Goal: Task Accomplishment & Management: Use online tool/utility

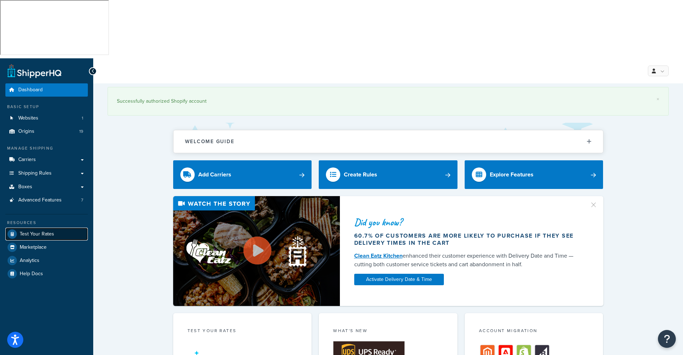
click at [44, 231] on span "Test Your Rates" at bounding box center [37, 234] width 34 height 6
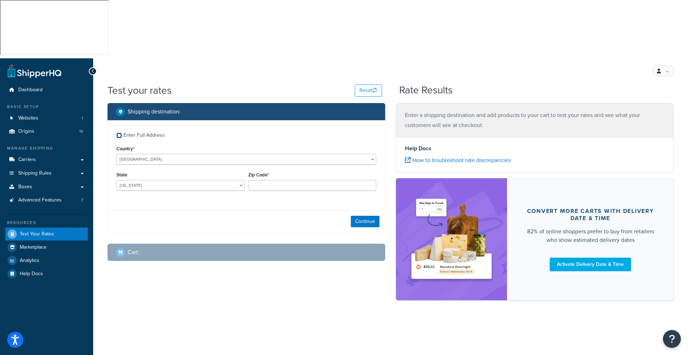
click at [121, 133] on input "Enter Full Address" at bounding box center [118, 135] width 5 height 5
checkbox input "true"
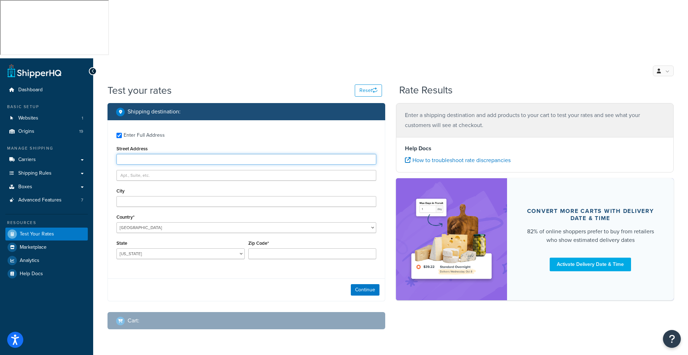
click at [147, 154] on input "Street Address" at bounding box center [246, 159] width 260 height 11
type input "5481 Ely Road"
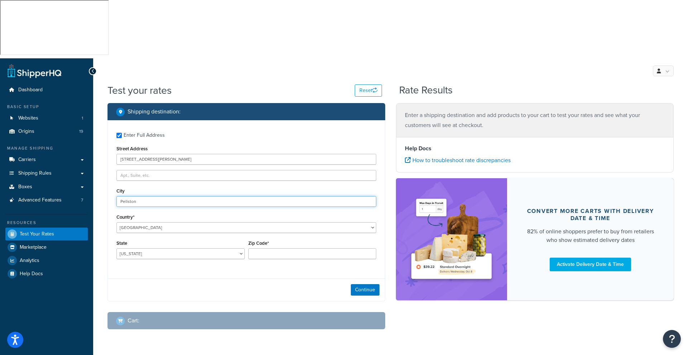
type input "Pellston"
select select "MI"
type input "49769"
drag, startPoint x: 369, startPoint y: 234, endPoint x: 363, endPoint y: 234, distance: 6.8
click at [369, 285] on button "Continue" at bounding box center [365, 290] width 29 height 11
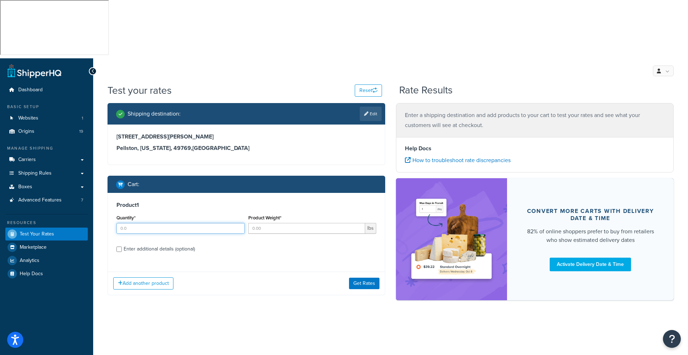
click at [134, 223] on input "Quantity*" at bounding box center [180, 228] width 128 height 11
click at [156, 223] on input "Quantity*" at bounding box center [180, 228] width 128 height 11
type input "1"
click at [269, 223] on input "Product Weight*" at bounding box center [306, 228] width 117 height 11
type input "7.7"
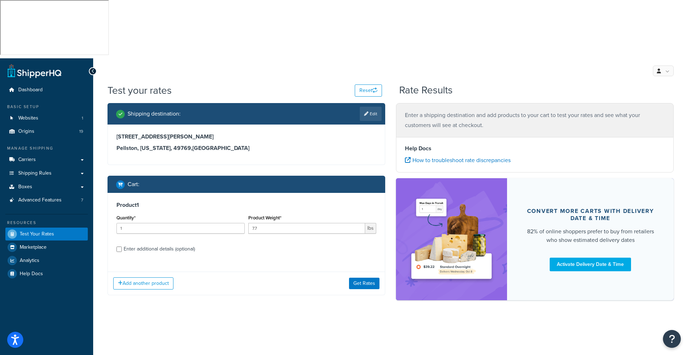
click at [156, 244] on div "Enter additional details (optional)" at bounding box center [159, 249] width 71 height 10
click at [122, 247] on input "Enter additional details (optional)" at bounding box center [118, 249] width 5 height 5
checkbox input "true"
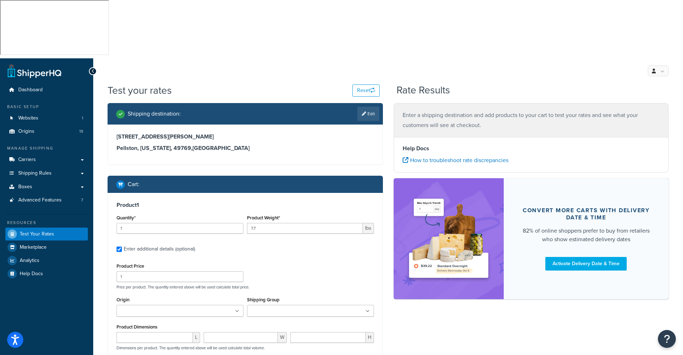
click at [129, 308] on input "Origin" at bounding box center [150, 312] width 63 height 8
click at [131, 334] on input "number" at bounding box center [154, 339] width 76 height 11
type input "17"
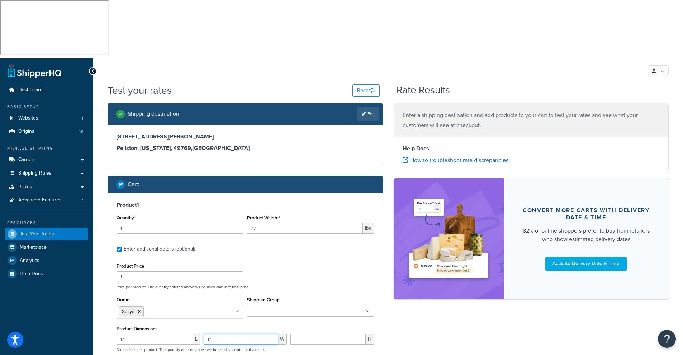
type input "17"
type input "18"
drag, startPoint x: 439, startPoint y: 278, endPoint x: 431, endPoint y: 279, distance: 8.0
click at [439, 278] on div "Shipping destination : Edit 5481 Ely Road Pellston, Michigan, 49769 , United St…" at bounding box center [388, 284] width 572 height 363
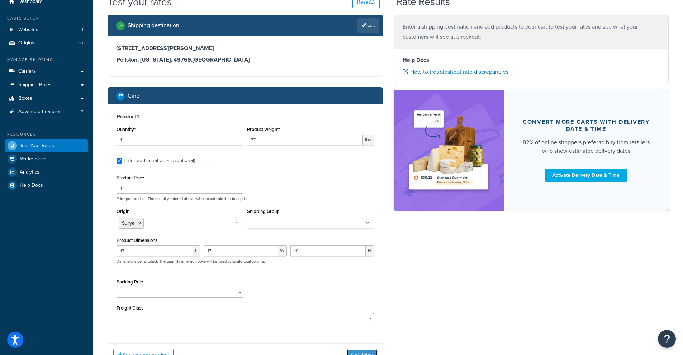
click at [363, 350] on button "Get Rates" at bounding box center [362, 355] width 30 height 11
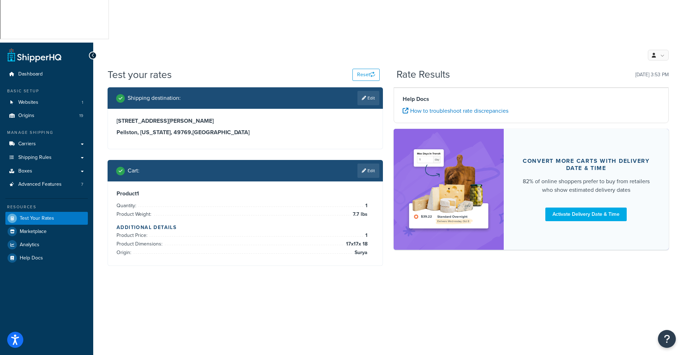
scroll to position [0, 0]
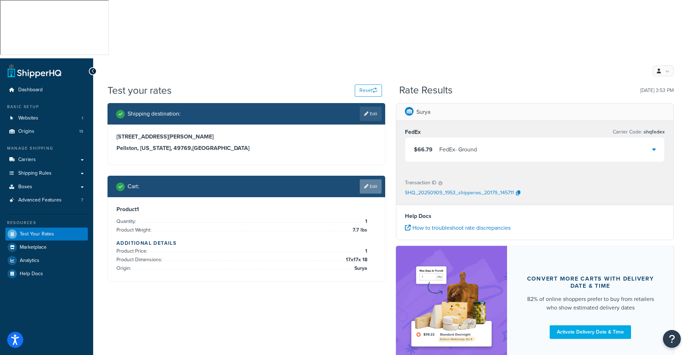
click at [377, 180] on link "Edit" at bounding box center [371, 187] width 22 height 14
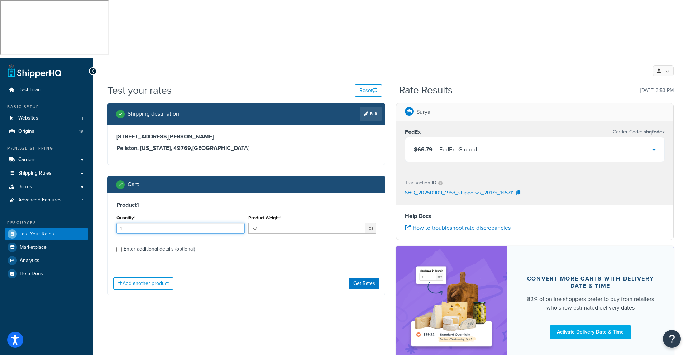
drag, startPoint x: 131, startPoint y: 171, endPoint x: 117, endPoint y: 172, distance: 13.7
click at [117, 223] on input "1" at bounding box center [180, 228] width 128 height 11
click at [139, 278] on button "Add another product" at bounding box center [143, 284] width 60 height 12
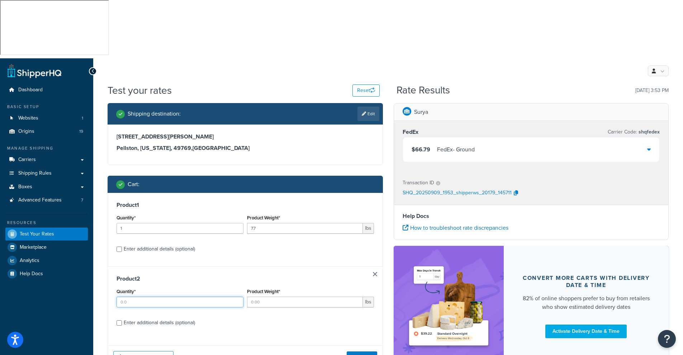
click at [127, 297] on input "Quantity*" at bounding box center [179, 302] width 127 height 11
drag, startPoint x: 128, startPoint y: 242, endPoint x: 97, endPoint y: 246, distance: 30.7
click at [97, 246] on div "Test your rates Reset Rate Results 09/09/2025, 3:53 PM Shipping destination : E…" at bounding box center [387, 244] width 589 height 323
type input "1"
type input "10"
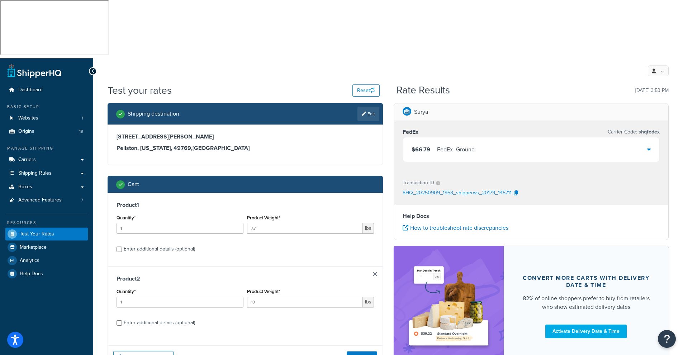
click at [137, 318] on div "Enter additional details (optional)" at bounding box center [159, 323] width 71 height 10
click at [122, 321] on input "Enter additional details (optional)" at bounding box center [118, 323] width 5 height 5
checkbox input "true"
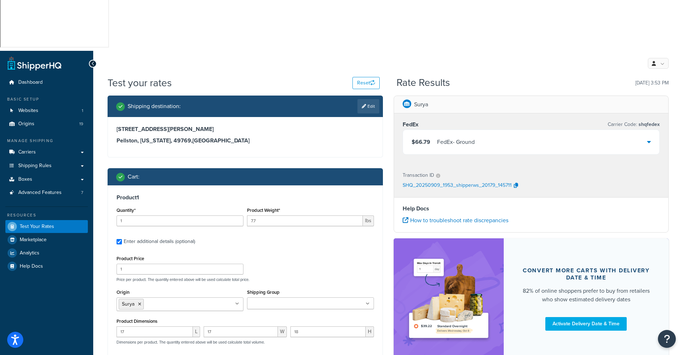
scroll to position [9, 0]
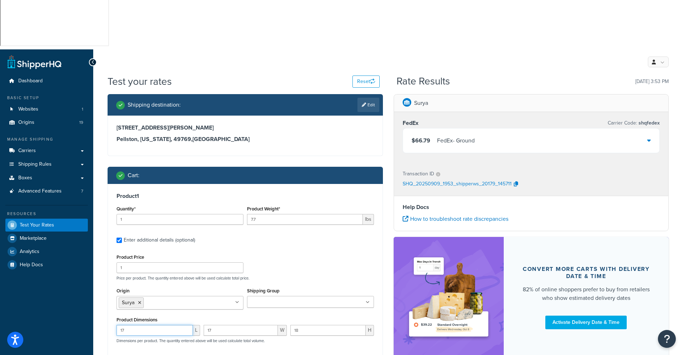
click at [134, 325] on input "17" at bounding box center [154, 330] width 76 height 11
drag, startPoint x: 134, startPoint y: 272, endPoint x: 106, endPoint y: 273, distance: 27.3
click at [113, 273] on div "Product 1 Quantity* 1 Product Weight* 7.7 lbs Enter additional details (optiona…" at bounding box center [245, 301] width 274 height 234
type input "24"
type input "30"
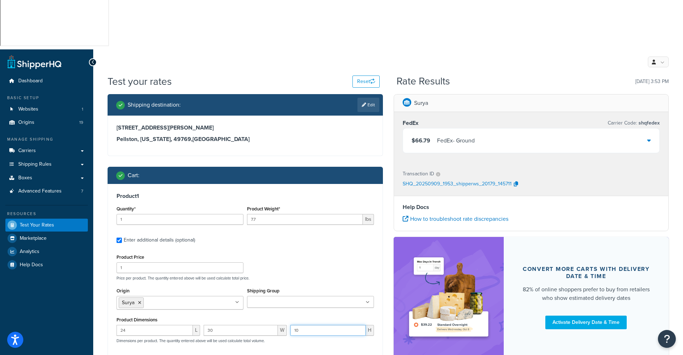
type input "10"
click at [338, 253] on div "Product Price 1 Price per product. The quantity entered above will be used calc…" at bounding box center [244, 328] width 257 height 151
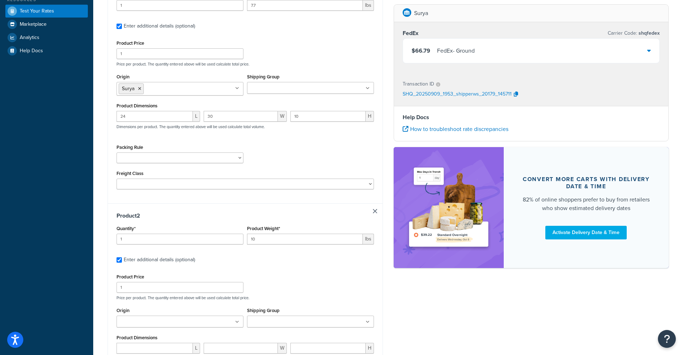
scroll to position [239, 0]
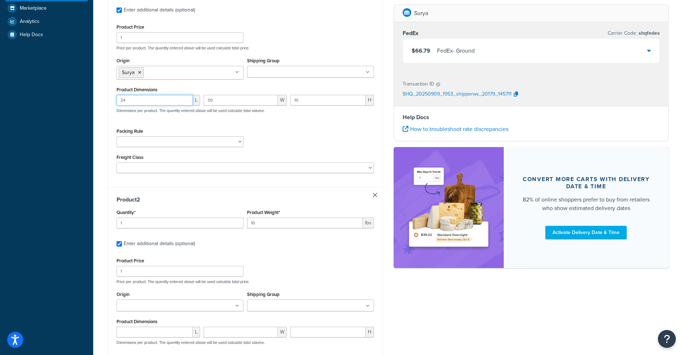
drag, startPoint x: 134, startPoint y: 43, endPoint x: 93, endPoint y: 45, distance: 41.6
click at [102, 44] on div "Test your rates Reset Rate Results 09/09/2025, 3:53 PM Shipping destination : E…" at bounding box center [387, 160] width 589 height 633
type input "17"
type input "18"
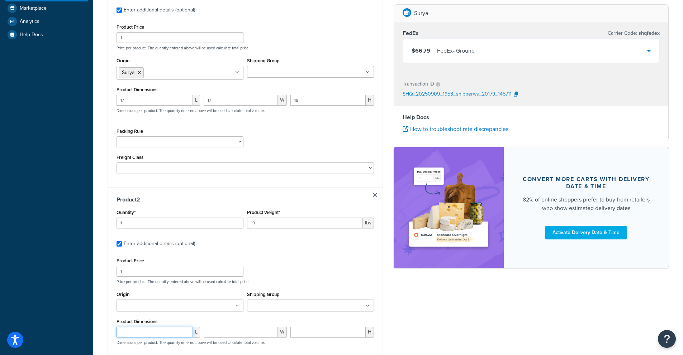
click at [139, 327] on input "number" at bounding box center [154, 332] width 76 height 11
type input "2"
type input "30"
type input "40"
click at [129, 327] on input "2" at bounding box center [154, 332] width 76 height 11
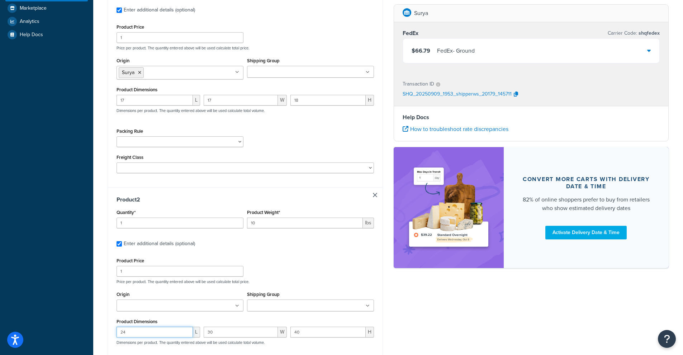
type input "24"
click at [407, 305] on div "Shipping destination : Edit 5481 Ely Road Pellston, Michigan, 49769 , United St…" at bounding box center [388, 162] width 572 height 596
click at [313, 327] on input "40" at bounding box center [327, 332] width 75 height 11
type input "4"
type input "10"
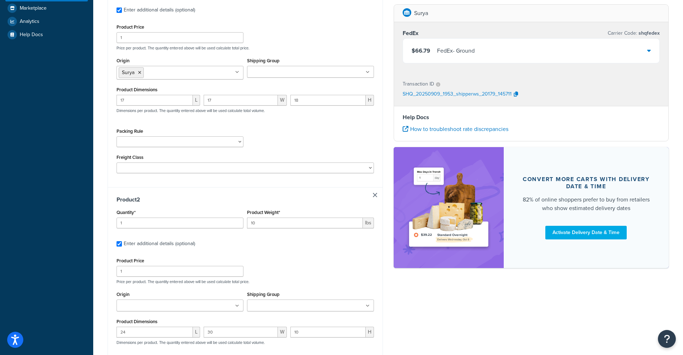
click at [475, 307] on div "Shipping destination : Edit 5481 Ely Road Pellston, Michigan, 49769 , United St…" at bounding box center [388, 162] width 572 height 596
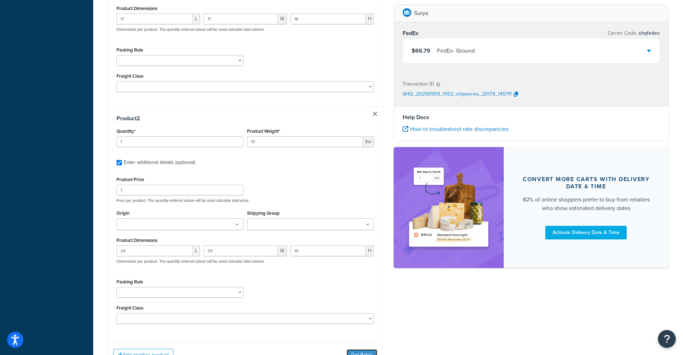
click at [366, 350] on button "Get Rates" at bounding box center [362, 355] width 30 height 11
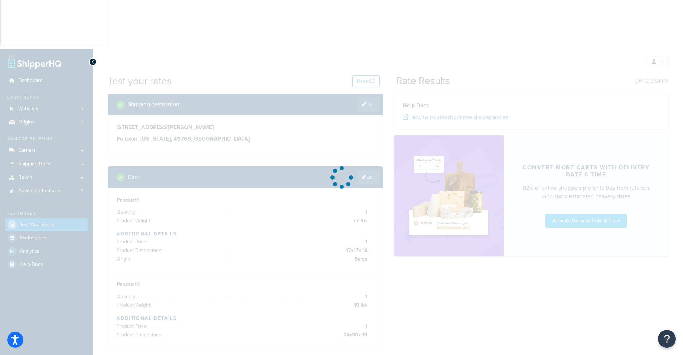
scroll to position [0, 0]
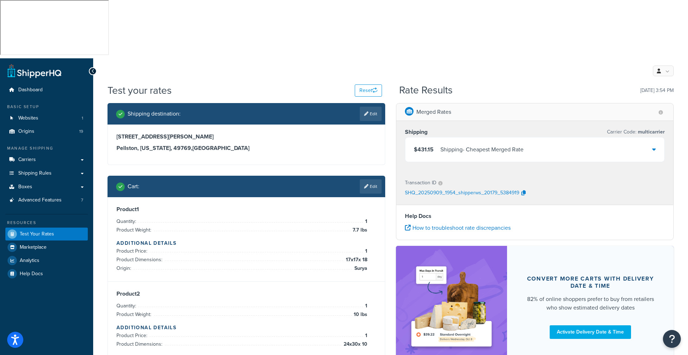
click at [655, 147] on icon at bounding box center [654, 150] width 4 height 6
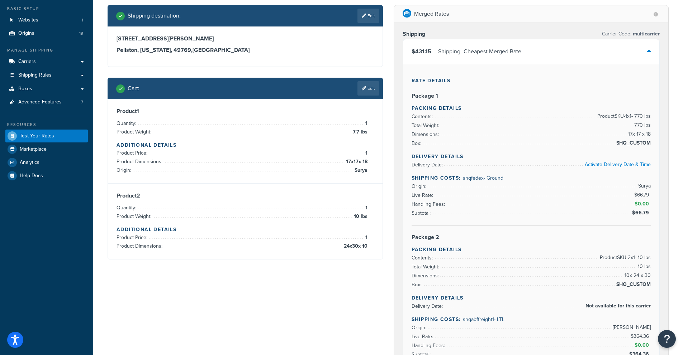
scroll to position [102, 0]
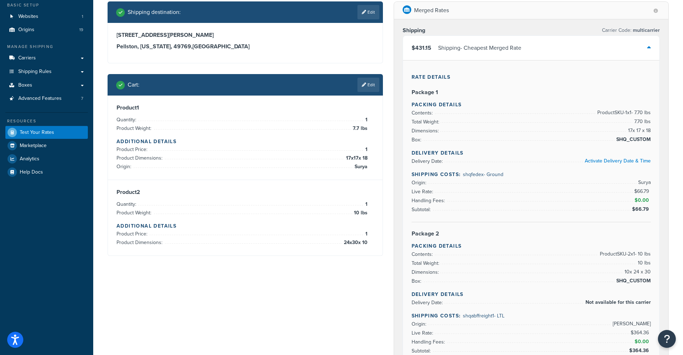
click at [280, 268] on div "Shipping destination : Edit 5481 Ely Road Pellston, Michigan, 49769 , United St…" at bounding box center [388, 312] width 572 height 622
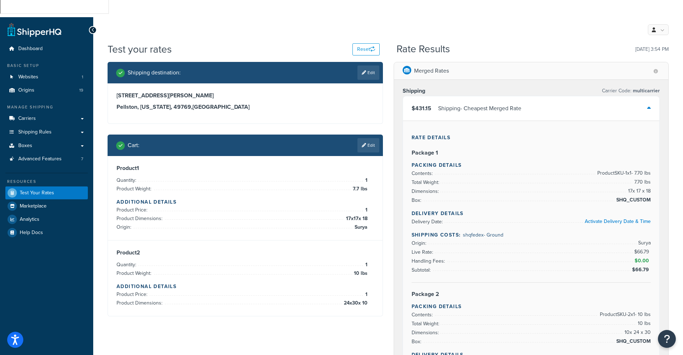
scroll to position [41, 0]
click at [649, 106] on icon at bounding box center [649, 109] width 4 height 6
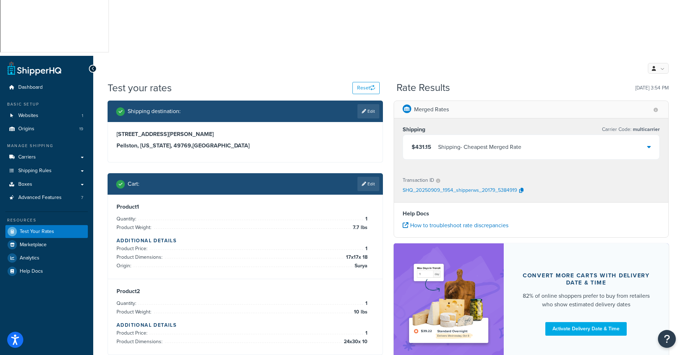
scroll to position [0, 0]
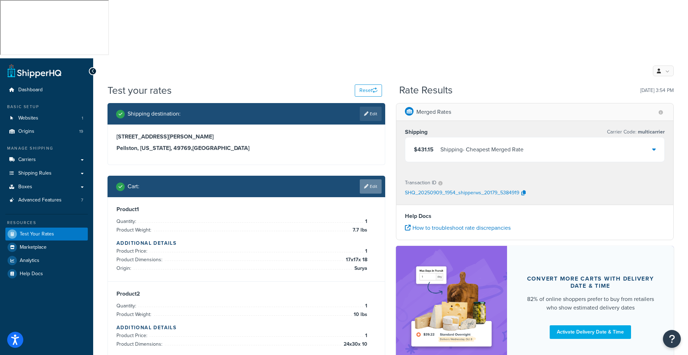
click at [372, 180] on link "Edit" at bounding box center [371, 187] width 22 height 14
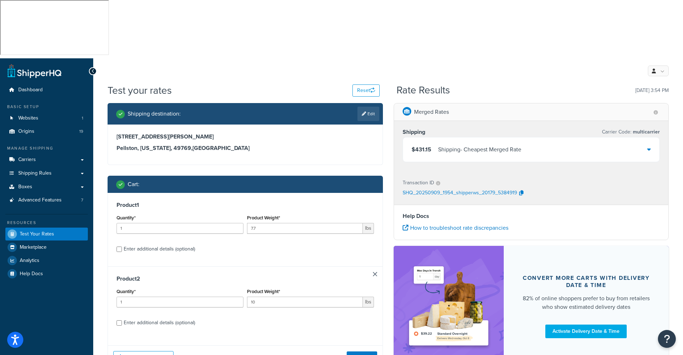
scroll to position [2, 0]
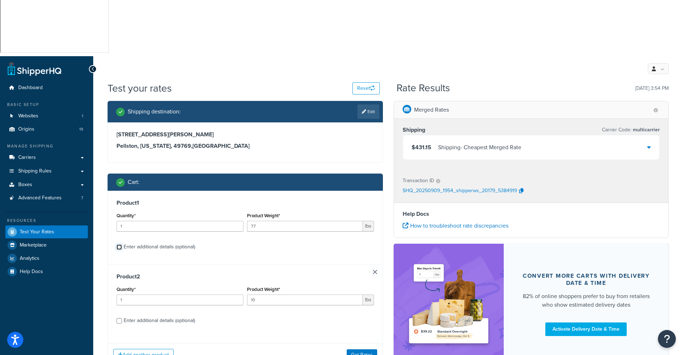
click at [119, 245] on input "Enter additional details (optional)" at bounding box center [118, 247] width 5 height 5
checkbox input "true"
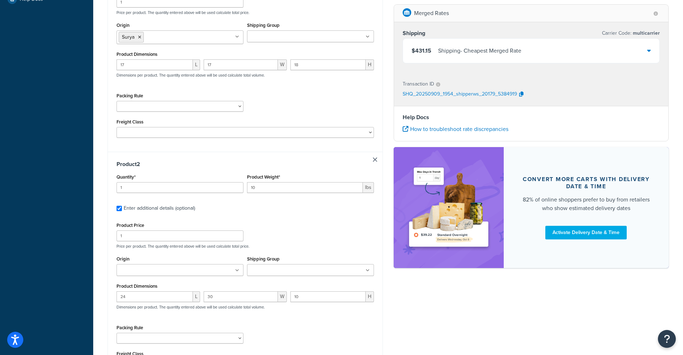
scroll to position [275, 0]
click at [239, 264] on ul at bounding box center [179, 270] width 127 height 12
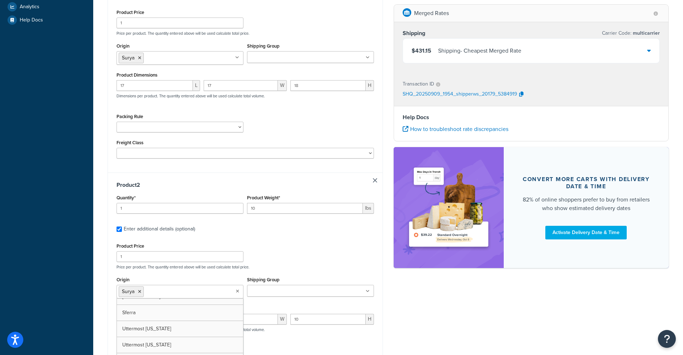
scroll to position [219, 0]
click at [433, 294] on div "Shipping destination : Edit 5481 Ely Road Pellston, Michigan, 49769 , United St…" at bounding box center [388, 145] width 572 height 592
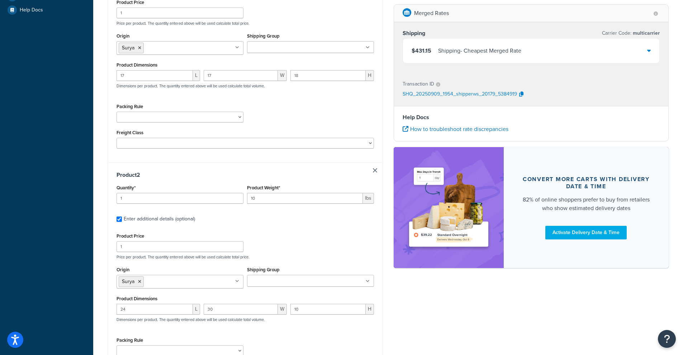
scroll to position [269, 0]
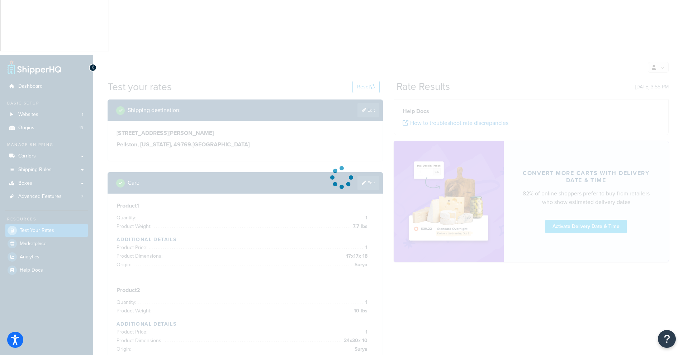
scroll to position [0, 0]
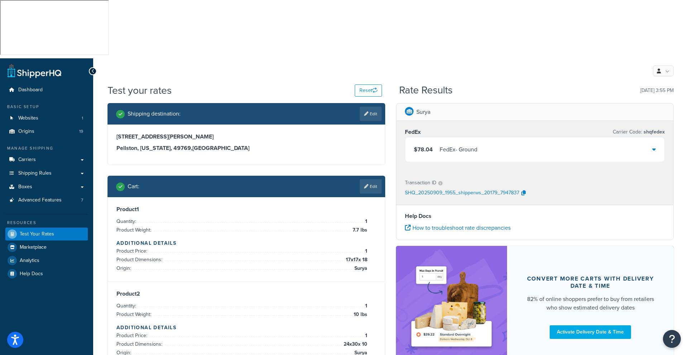
click at [655, 147] on icon at bounding box center [654, 150] width 4 height 6
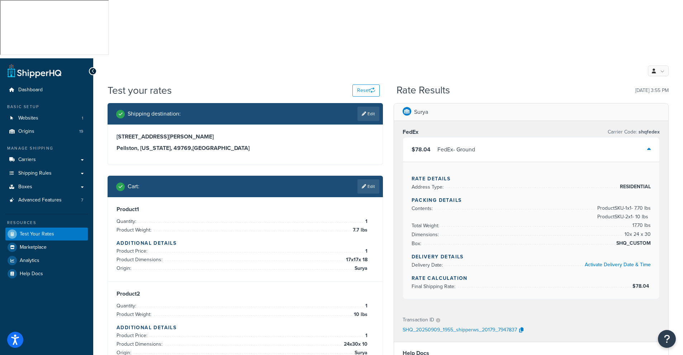
click at [426, 231] on span "Dimensions:" at bounding box center [425, 235] width 29 height 8
click at [641, 239] on span "SHQ_CUSTOM" at bounding box center [632, 243] width 36 height 9
click at [369, 180] on link "Edit" at bounding box center [368, 187] width 22 height 14
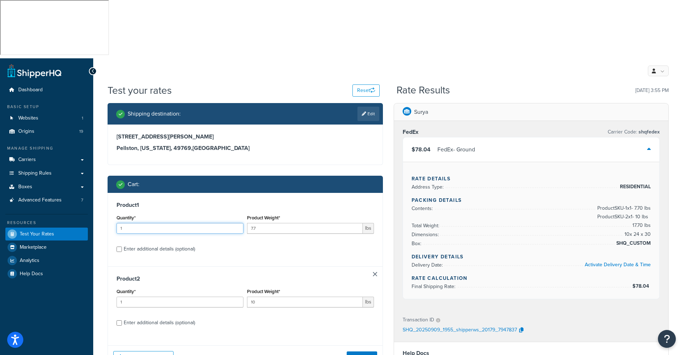
drag, startPoint x: 144, startPoint y: 170, endPoint x: 114, endPoint y: 170, distance: 30.1
click at [114, 193] on div "Product 1 Quantity* 1 Product Weight* 7.7 lbs Enter additional details (optiona…" at bounding box center [245, 229] width 274 height 73
type input "2"
click at [364, 352] on button "Get Rates" at bounding box center [362, 357] width 30 height 11
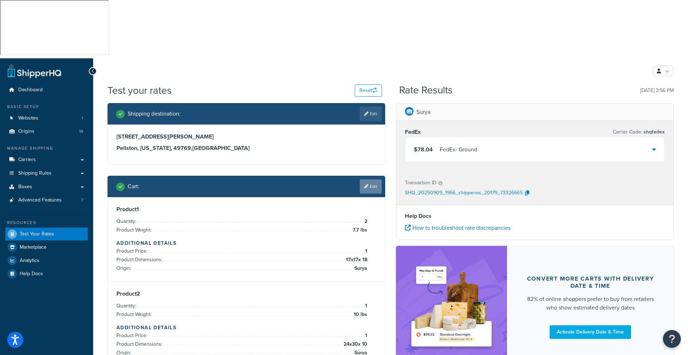
click at [373, 180] on link "Edit" at bounding box center [371, 187] width 22 height 14
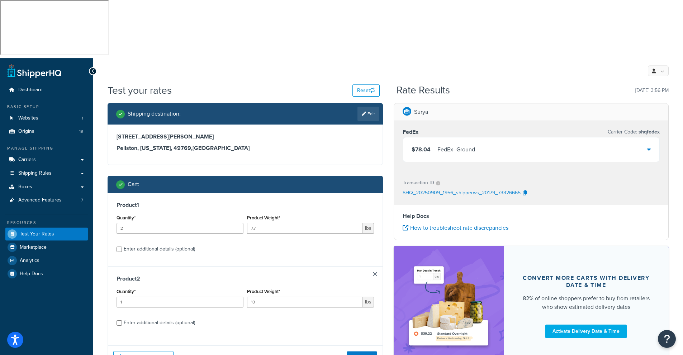
scroll to position [2, 0]
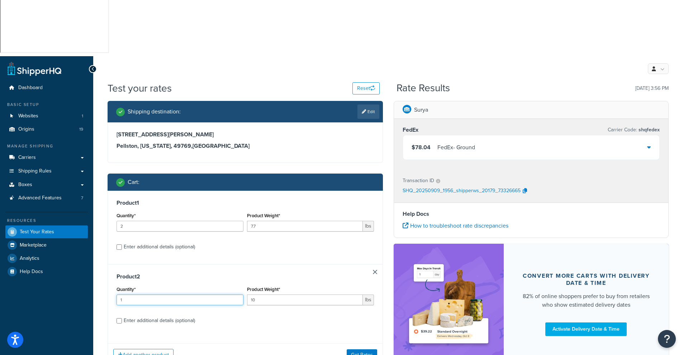
click at [136, 295] on input "1" at bounding box center [179, 300] width 127 height 11
type input "3"
click at [366, 350] on button "Get Rates" at bounding box center [362, 355] width 30 height 11
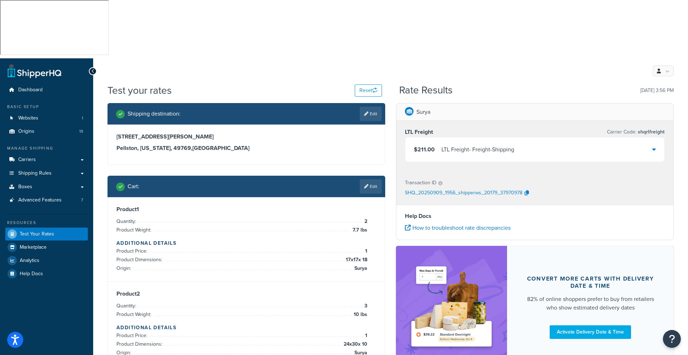
click at [655, 147] on icon at bounding box center [654, 150] width 4 height 6
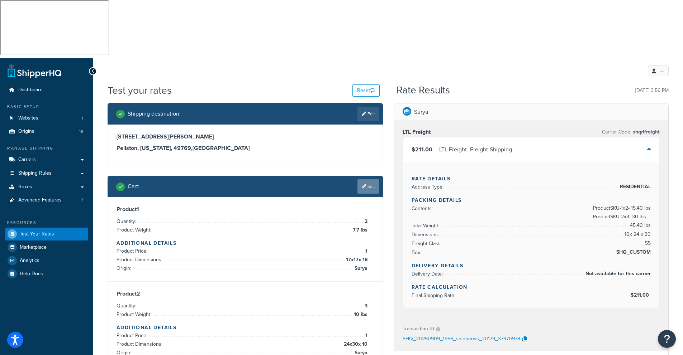
click at [370, 180] on link "Edit" at bounding box center [368, 187] width 22 height 14
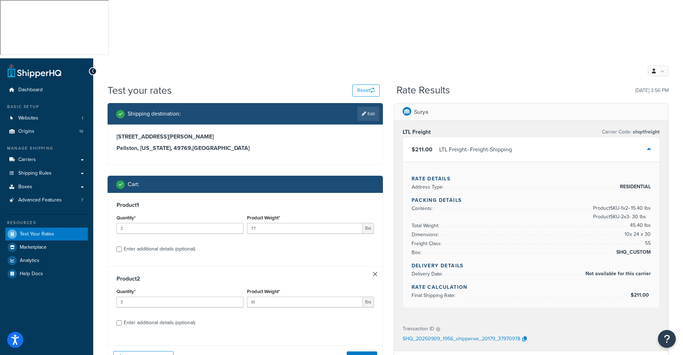
click at [373, 272] on link at bounding box center [375, 274] width 4 height 4
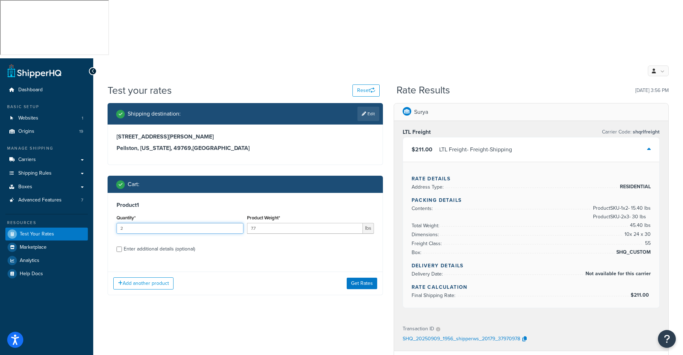
drag, startPoint x: 130, startPoint y: 170, endPoint x: 89, endPoint y: 170, distance: 40.9
click at [90, 171] on div "Dashboard Basic Setup Websites 1 Origins 19 Manage Shipping Carriers Carriers A…" at bounding box center [341, 307] width 683 height 498
type input "1"
type input "50"
click at [119, 247] on input "Enter additional details (optional)" at bounding box center [118, 249] width 5 height 5
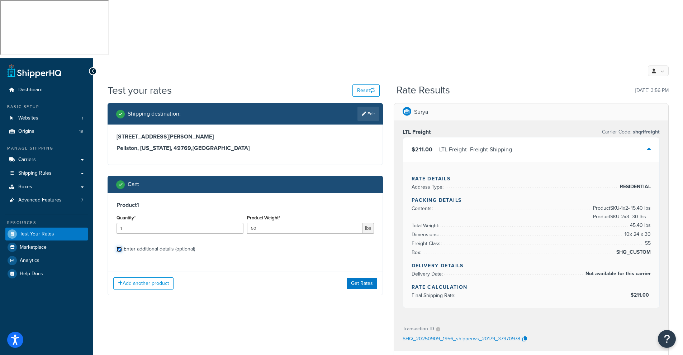
checkbox input "true"
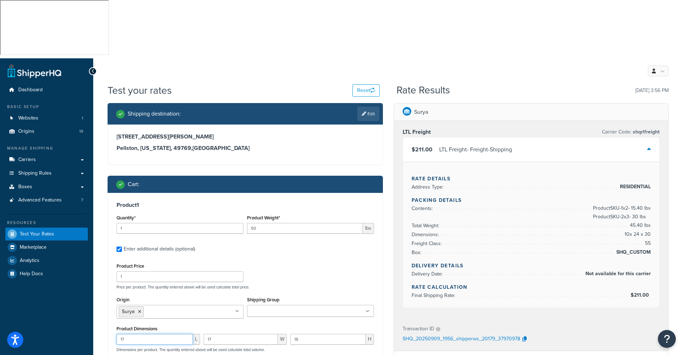
drag, startPoint x: 134, startPoint y: 278, endPoint x: 110, endPoint y: 279, distance: 24.4
click at [110, 279] on div "Product 1 Quantity* 1 Product Weight* 50 lbs Enter additional details (optional…" at bounding box center [245, 310] width 274 height 234
type input "96"
type input "8"
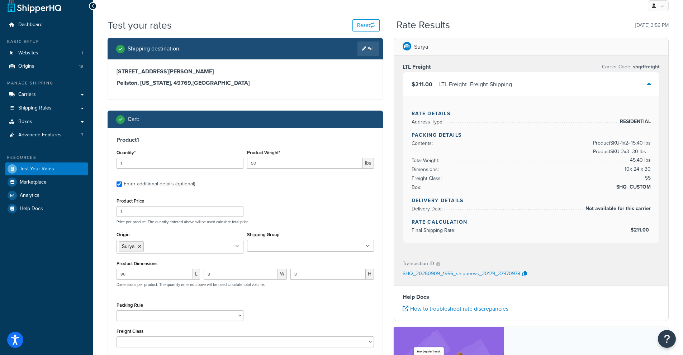
scroll to position [67, 0]
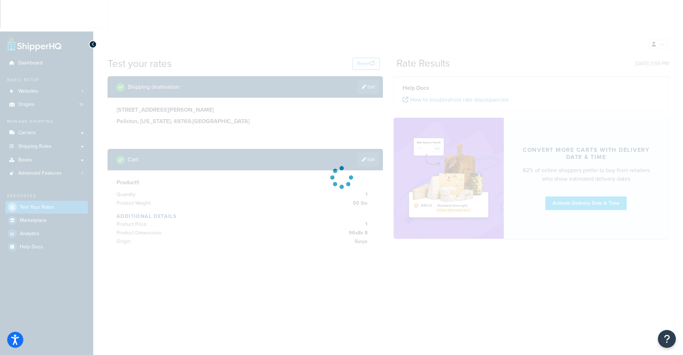
scroll to position [0, 0]
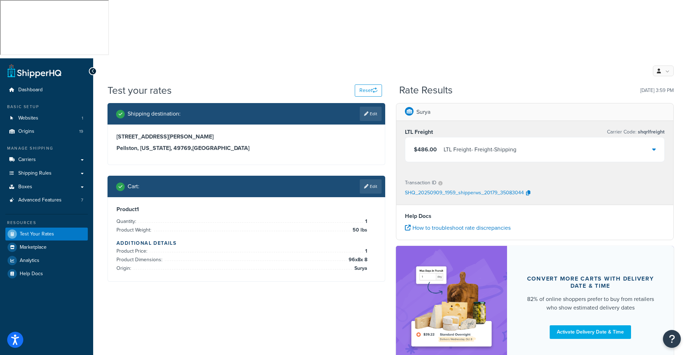
click at [652, 138] on div "$486.00 LTL Freight - Freight-Shipping" at bounding box center [534, 150] width 259 height 24
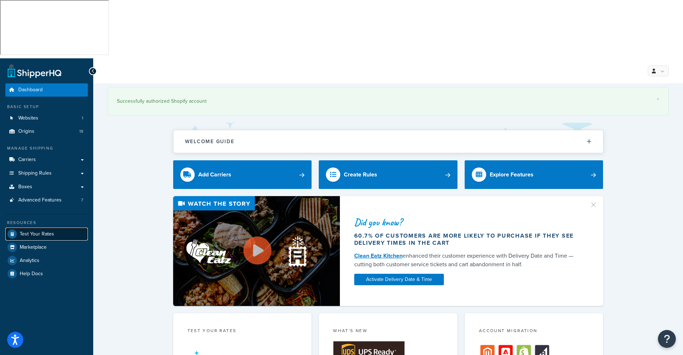
click at [42, 231] on span "Test Your Rates" at bounding box center [37, 234] width 34 height 6
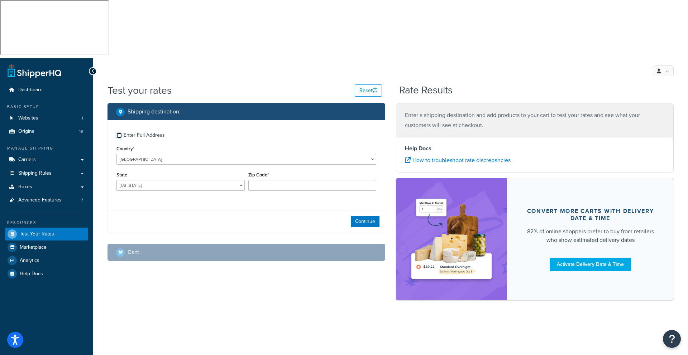
click at [120, 133] on input "Enter Full Address" at bounding box center [118, 135] width 5 height 5
checkbox input "true"
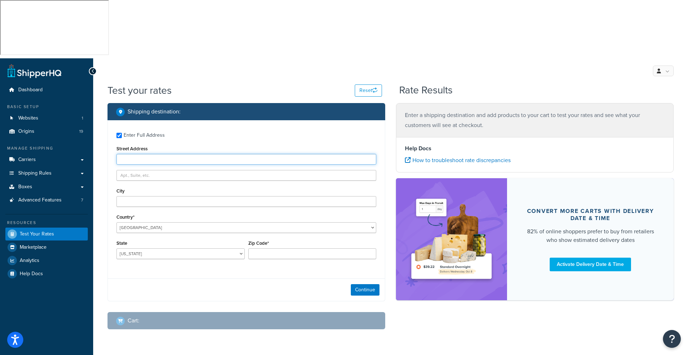
click at [152, 154] on input "Street Address" at bounding box center [246, 159] width 260 height 11
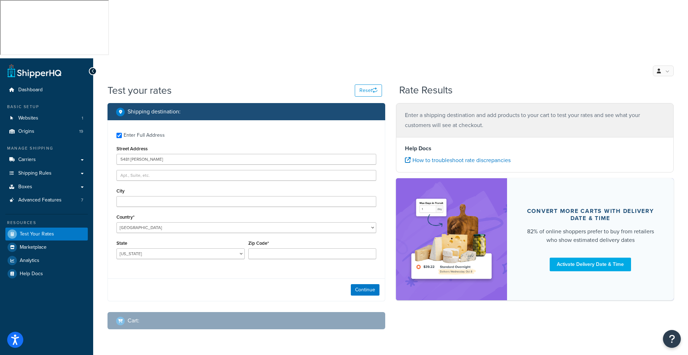
click at [149, 120] on div "Enter Full Address Street Address [GEOGRAPHIC_DATA][PERSON_NAME] Country* [GEOG…" at bounding box center [246, 196] width 277 height 153
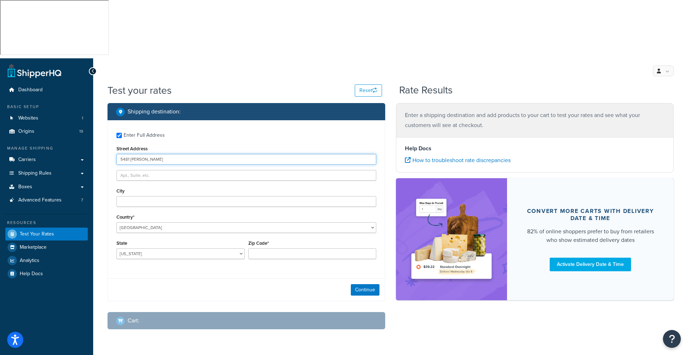
click at [163, 154] on input "5481 [PERSON_NAME]" at bounding box center [246, 159] width 260 height 11
type input "[STREET_ADDRESS][PERSON_NAME]"
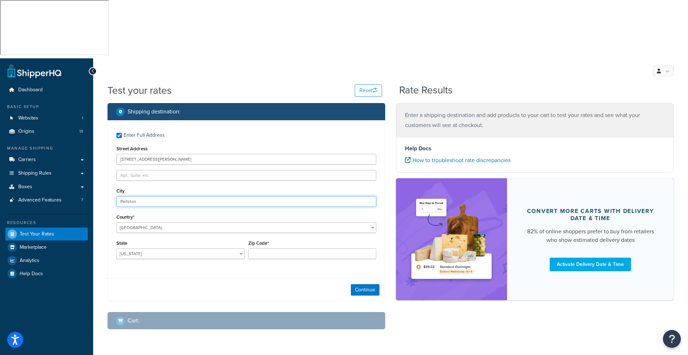
type input "Pellston"
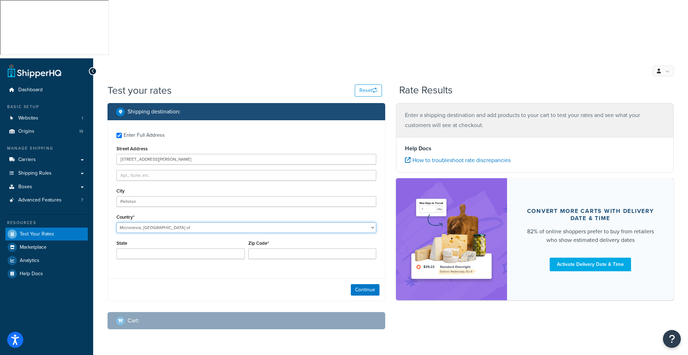
select select "MO"
click at [135, 223] on select "[GEOGRAPHIC_DATA] [GEOGRAPHIC_DATA] [GEOGRAPHIC_DATA] [GEOGRAPHIC_DATA] [GEOGRA…" at bounding box center [246, 228] width 260 height 11
click at [160, 223] on select "[GEOGRAPHIC_DATA] [GEOGRAPHIC_DATA] [GEOGRAPHIC_DATA] [GEOGRAPHIC_DATA] [GEOGRA…" at bounding box center [246, 228] width 260 height 11
select select "US"
click at [116, 223] on select "[GEOGRAPHIC_DATA] [GEOGRAPHIC_DATA] [GEOGRAPHIC_DATA] [GEOGRAPHIC_DATA] [GEOGRA…" at bounding box center [246, 228] width 260 height 11
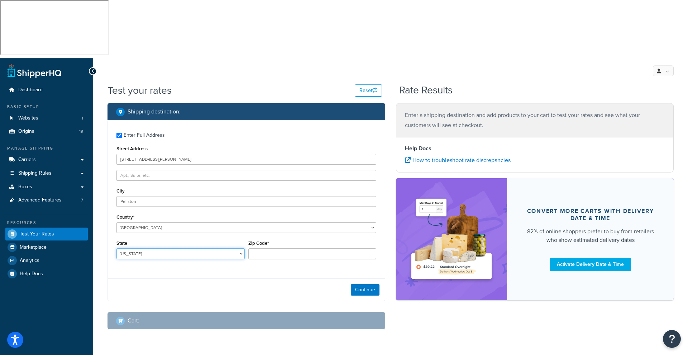
click at [136, 249] on select "[US_STATE] [US_STATE] [US_STATE] [US_STATE] [US_STATE] Armed Forces Americas Ar…" at bounding box center [180, 254] width 128 height 11
select select "MI"
click at [116, 249] on select "[US_STATE] [US_STATE] [US_STATE] [US_STATE] [US_STATE] Armed Forces Americas Ar…" at bounding box center [180, 254] width 128 height 11
click at [288, 249] on input "Zip Code*" at bounding box center [312, 254] width 128 height 11
type input "49769"
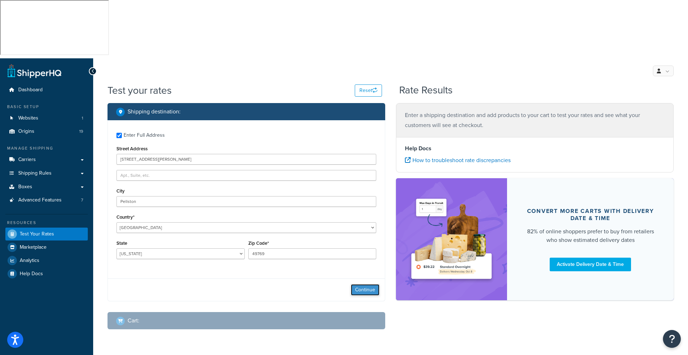
click at [371, 285] on button "Continue" at bounding box center [365, 290] width 29 height 11
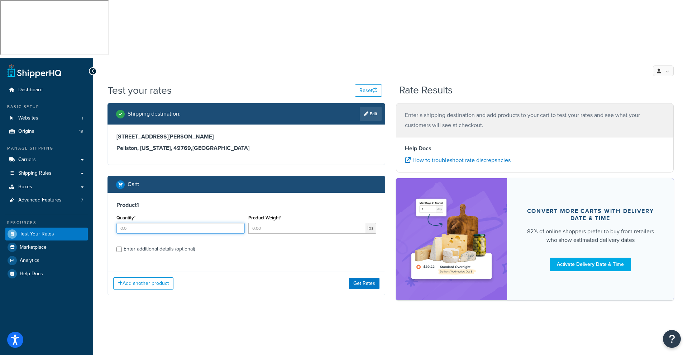
click at [136, 223] on input "Quantity*" at bounding box center [180, 228] width 128 height 11
type input "1"
type input "9"
click at [143, 244] on div "Enter additional details (optional)" at bounding box center [159, 249] width 71 height 10
click at [122, 247] on input "Enter additional details (optional)" at bounding box center [118, 249] width 5 height 5
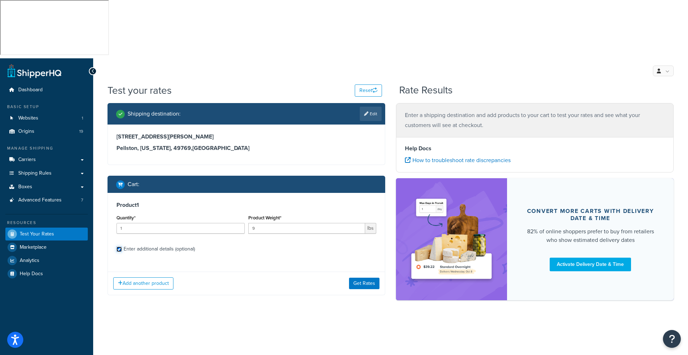
checkbox input "true"
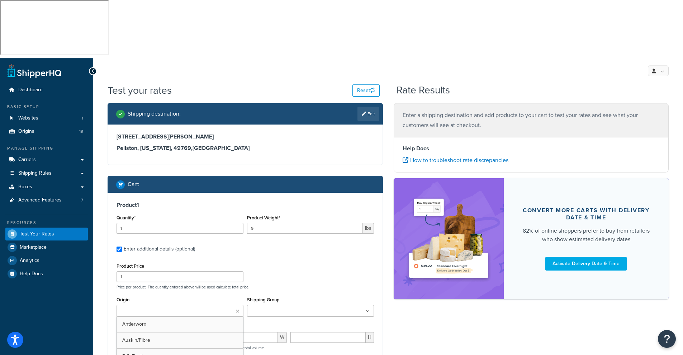
click at [131, 308] on input "Origin" at bounding box center [150, 312] width 63 height 8
click at [391, 281] on div "Shipping destination : Edit [STREET_ADDRESS][PERSON_NAME][US_STATE] Cart : Prod…" at bounding box center [388, 282] width 572 height 358
click at [120, 334] on input "number" at bounding box center [154, 339] width 76 height 11
type input "18"
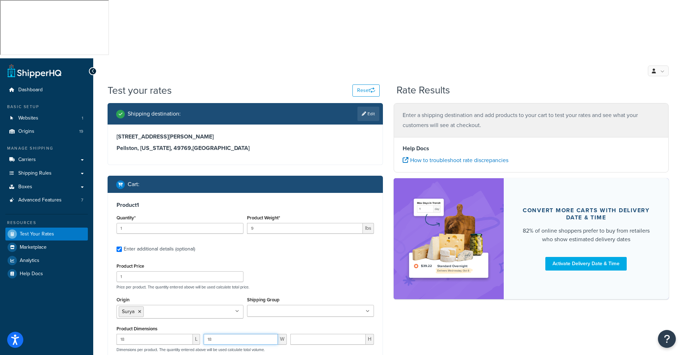
type input "18"
click at [434, 301] on div "Shipping destination : Edit [STREET_ADDRESS][PERSON_NAME][US_STATE] Cart : Prod…" at bounding box center [388, 284] width 572 height 363
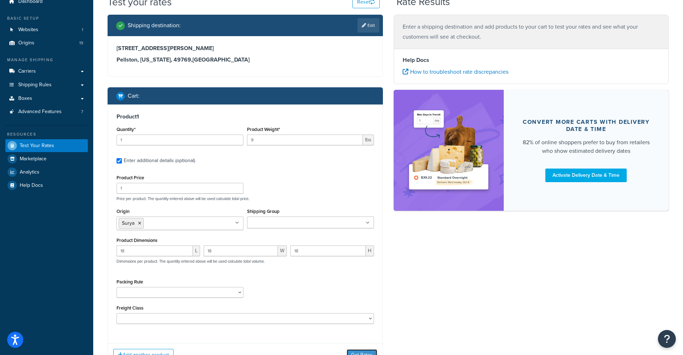
click at [368, 350] on button "Get Rates" at bounding box center [362, 355] width 30 height 11
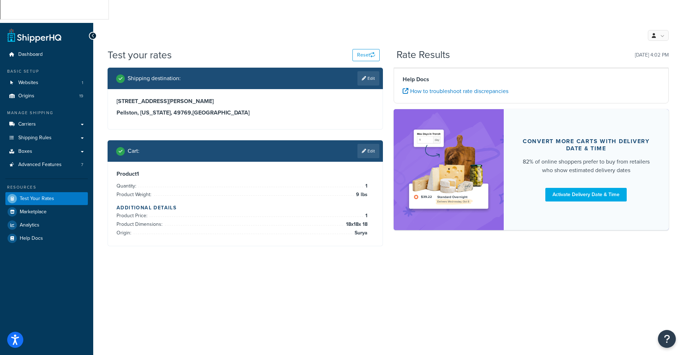
scroll to position [0, 0]
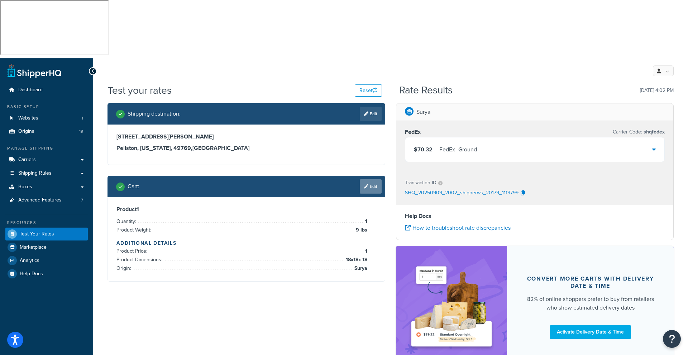
click at [377, 180] on link "Edit" at bounding box center [371, 187] width 22 height 14
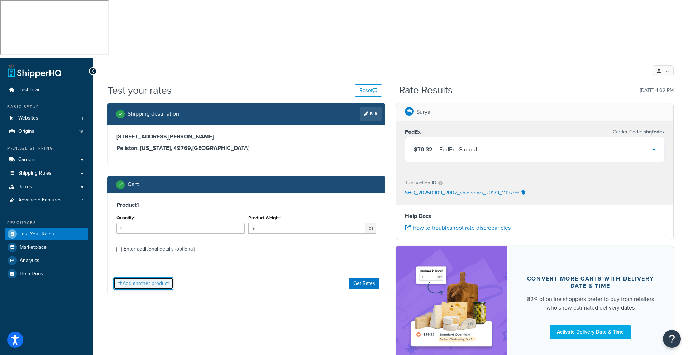
click at [139, 278] on button "Add another product" at bounding box center [143, 284] width 60 height 12
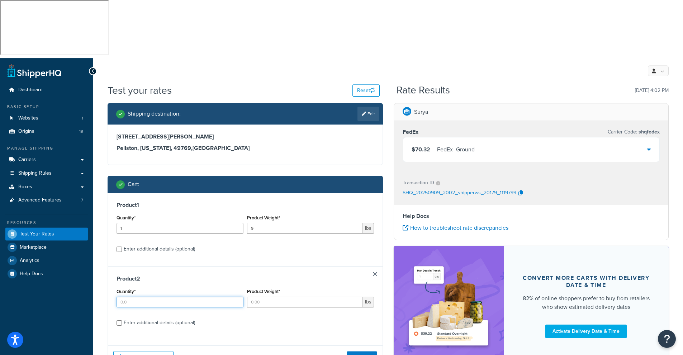
click at [125, 297] on input "Quantity*" at bounding box center [179, 302] width 127 height 11
type input "1"
type input "26"
click at [129, 318] on div "Enter additional details (optional)" at bounding box center [159, 323] width 71 height 10
click at [122, 321] on input "Enter additional details (optional)" at bounding box center [118, 323] width 5 height 5
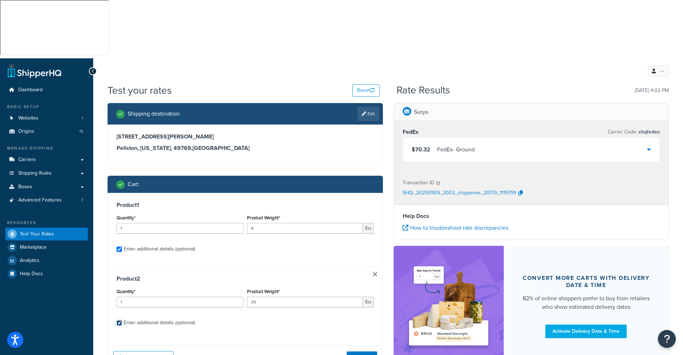
checkbox input "true"
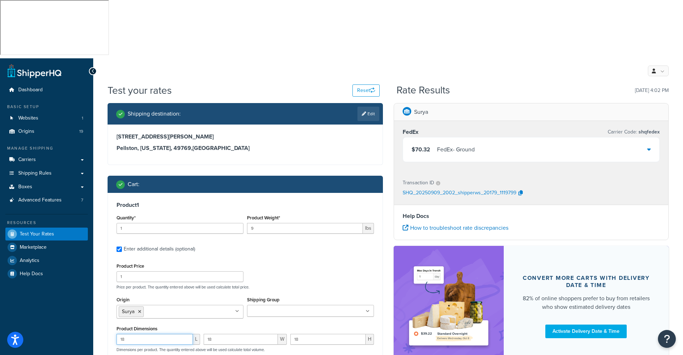
drag, startPoint x: 134, startPoint y: 281, endPoint x: 100, endPoint y: 284, distance: 34.2
type input "19"
type input "22"
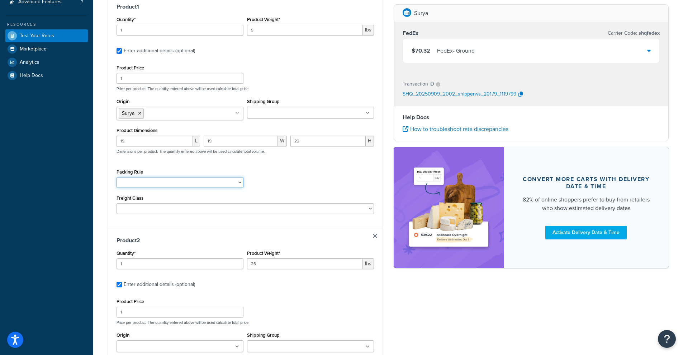
scroll to position [200, 0]
click at [124, 342] on input "Origin" at bounding box center [150, 346] width 63 height 8
click at [383, 310] on div "Shipping destination : Edit [STREET_ADDRESS][PERSON_NAME][US_STATE] Cart : Prod…" at bounding box center [245, 200] width 286 height 592
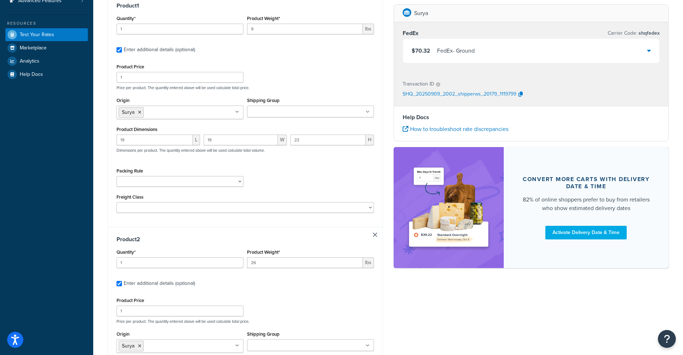
type input "17"
type input "18"
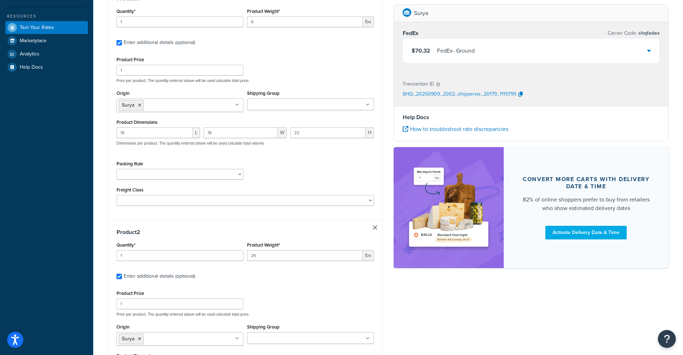
drag, startPoint x: 134, startPoint y: 310, endPoint x: 104, endPoint y: 310, distance: 30.1
click at [104, 310] on div "Shipping destination : Edit [STREET_ADDRESS][PERSON_NAME][US_STATE] Cart : Prod…" at bounding box center [245, 194] width 286 height 597
type input "18"
click at [427, 305] on div "Shipping destination : Edit [STREET_ADDRESS][PERSON_NAME][US_STATE] Cart : Prod…" at bounding box center [388, 194] width 572 height 597
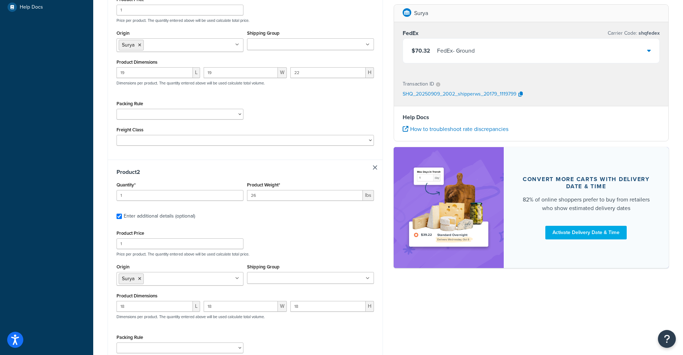
scroll to position [267, 0]
drag, startPoint x: 263, startPoint y: 138, endPoint x: 250, endPoint y: 142, distance: 14.2
click at [250, 190] on input "26" at bounding box center [305, 195] width 116 height 11
drag, startPoint x: 252, startPoint y: 137, endPoint x: 235, endPoint y: 137, distance: 16.5
click at [235, 180] on div "Quantity* 1 Product Weight* 26 lbs" at bounding box center [245, 193] width 261 height 26
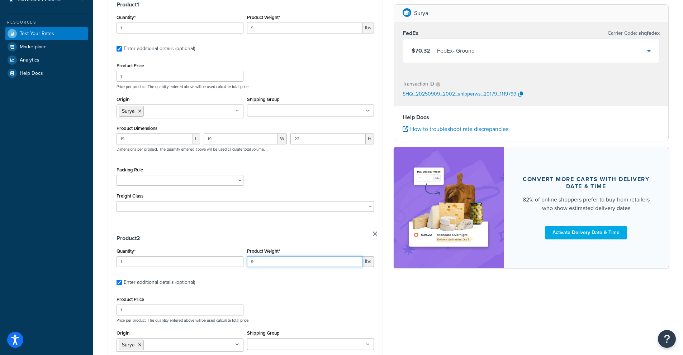
scroll to position [200, 0]
type input "9"
drag, startPoint x: 313, startPoint y: 101, endPoint x: 290, endPoint y: 86, distance: 27.1
click at [313, 134] on div "19 L 19 W 22 H Dimensions per product. The quantity entered above will be used …" at bounding box center [245, 147] width 261 height 26
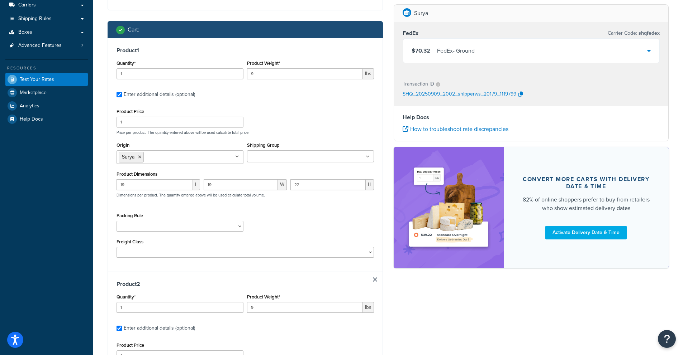
scroll to position [123, 0]
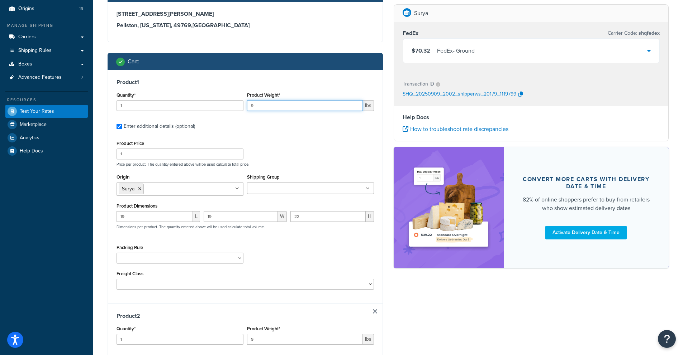
drag, startPoint x: 268, startPoint y: 47, endPoint x: 243, endPoint y: 48, distance: 25.1
click at [243, 90] on div "Quantity* 1 Product Weight* 9 lbs" at bounding box center [245, 103] width 261 height 26
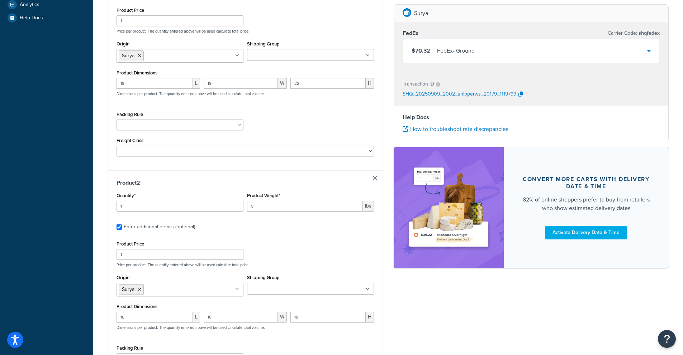
scroll to position [268, 0]
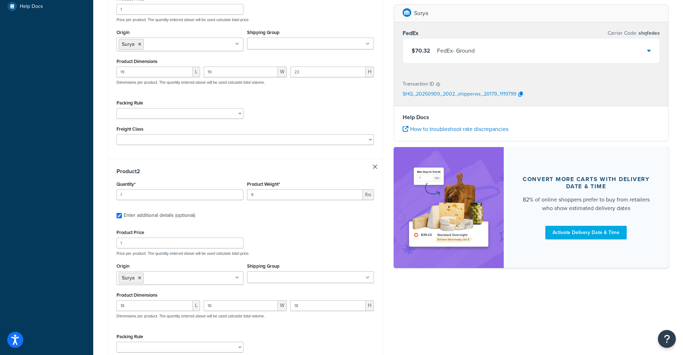
type input "26"
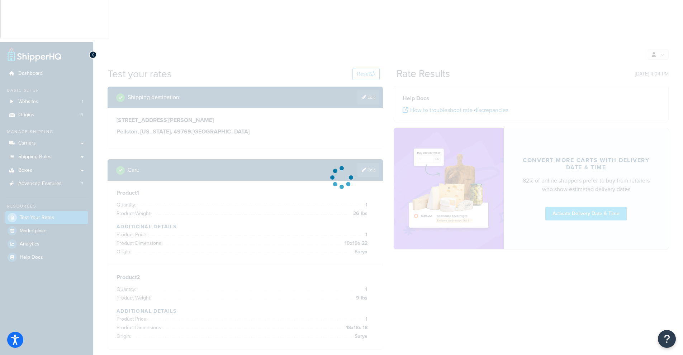
scroll to position [0, 0]
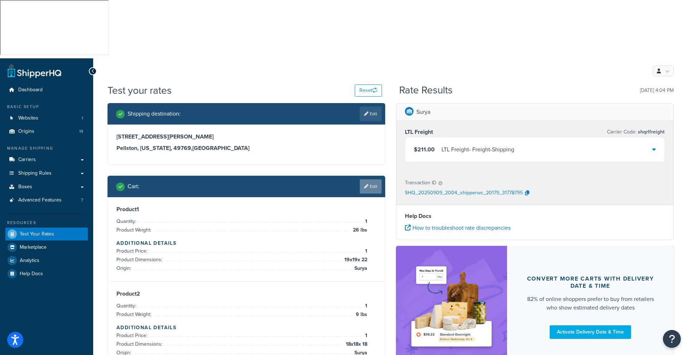
click at [376, 180] on link "Edit" at bounding box center [371, 187] width 22 height 14
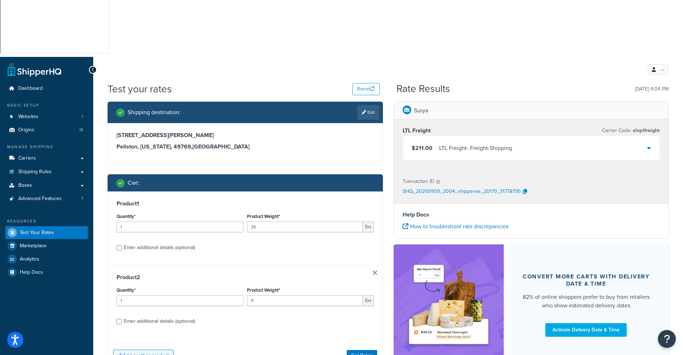
scroll to position [2, 0]
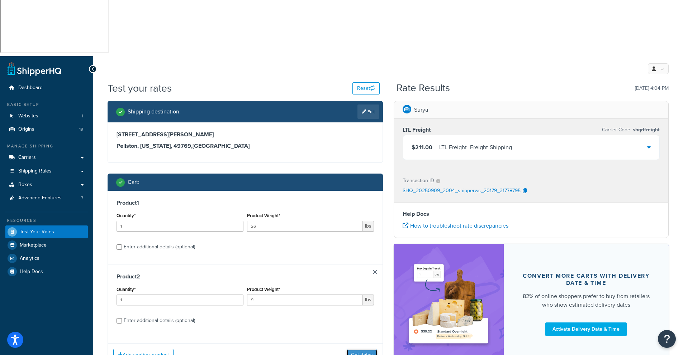
click at [361, 350] on button "Get Rates" at bounding box center [362, 355] width 30 height 11
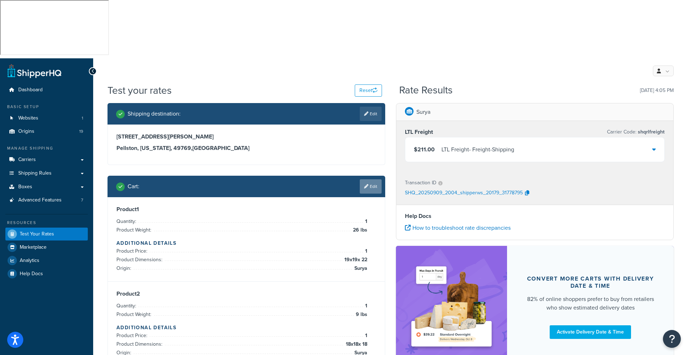
click at [371, 180] on link "Edit" at bounding box center [371, 187] width 22 height 14
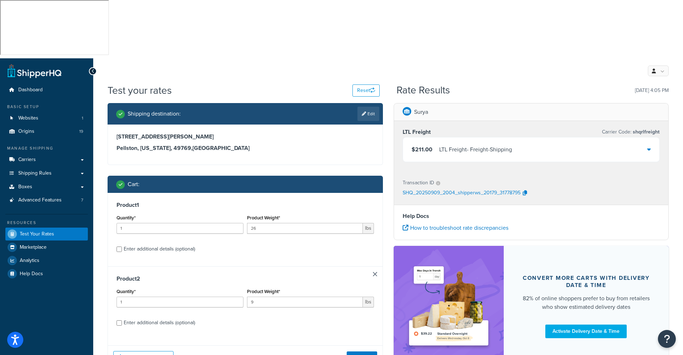
click at [136, 318] on div "Enter additional details (optional)" at bounding box center [159, 323] width 71 height 10
click at [122, 321] on input "Enter additional details (optional)" at bounding box center [118, 323] width 5 height 5
checkbox input "true"
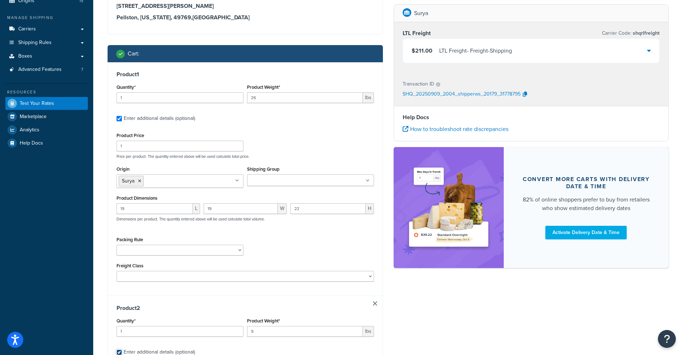
scroll to position [136, 0]
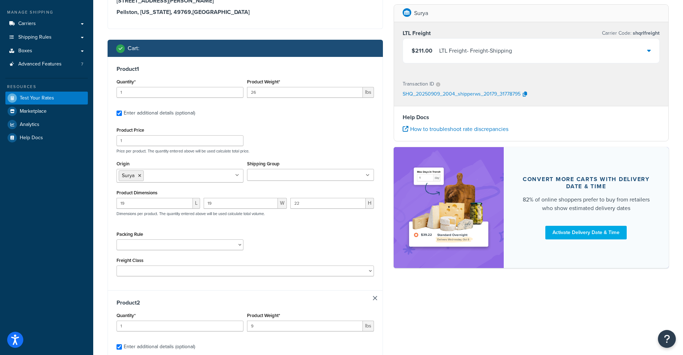
click at [374, 296] on link at bounding box center [375, 298] width 4 height 4
checkbox input "false"
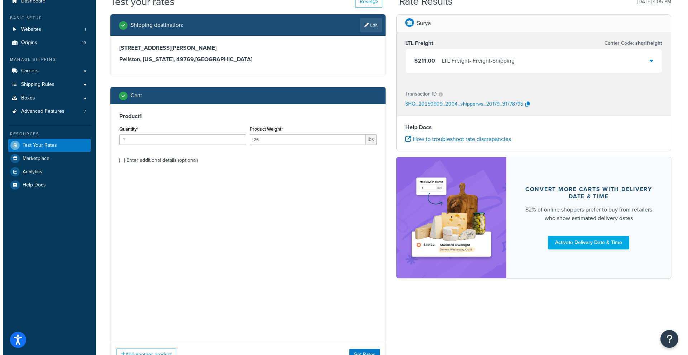
scroll to position [0, 0]
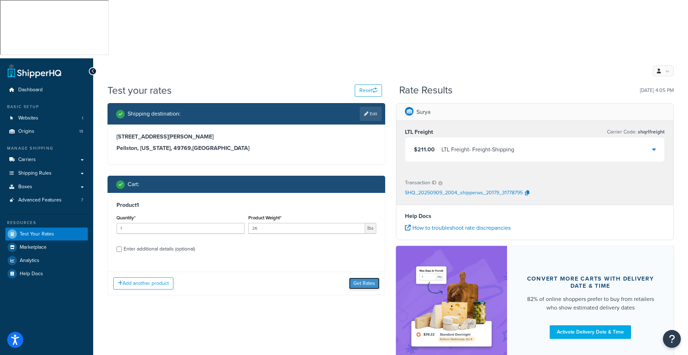
click at [365, 278] on button "Get Rates" at bounding box center [364, 283] width 30 height 11
